Goal: Task Accomplishment & Management: Use online tool/utility

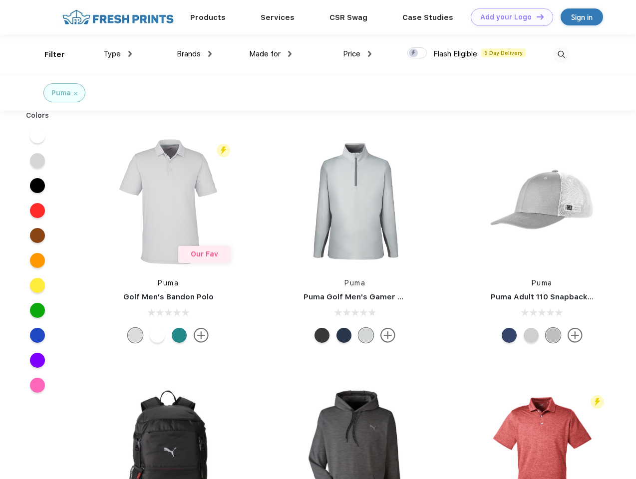
click at [508, 17] on link "Add your Logo Design Tool" at bounding box center [512, 16] width 82 height 17
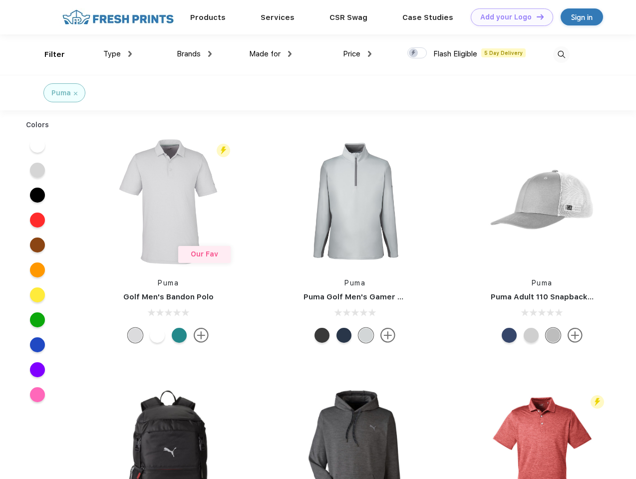
click at [0, 0] on div "Design Tool" at bounding box center [0, 0] width 0 height 0
click at [536, 16] on link "Add your Logo Design Tool" at bounding box center [512, 16] width 82 height 17
click at [48, 54] on div "Filter" at bounding box center [54, 54] width 20 height 11
click at [118, 54] on span "Type" at bounding box center [111, 53] width 17 height 9
click at [194, 54] on span "Brands" at bounding box center [189, 53] width 24 height 9
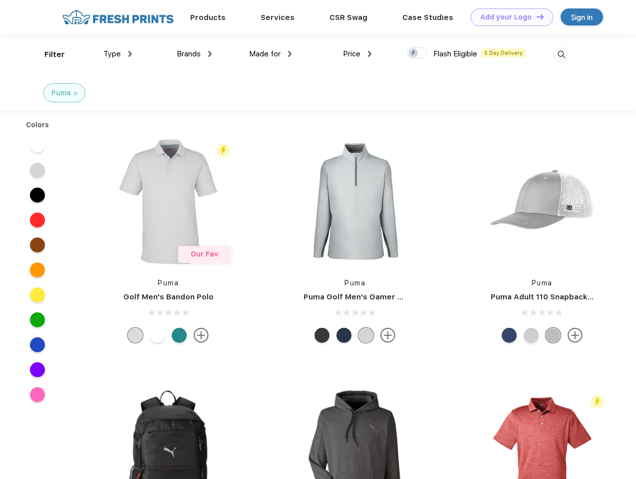
click at [271, 54] on span "Made for" at bounding box center [264, 53] width 31 height 9
click at [357, 54] on span "Price" at bounding box center [351, 53] width 17 height 9
